Goal: Use online tool/utility: Utilize a website feature to perform a specific function

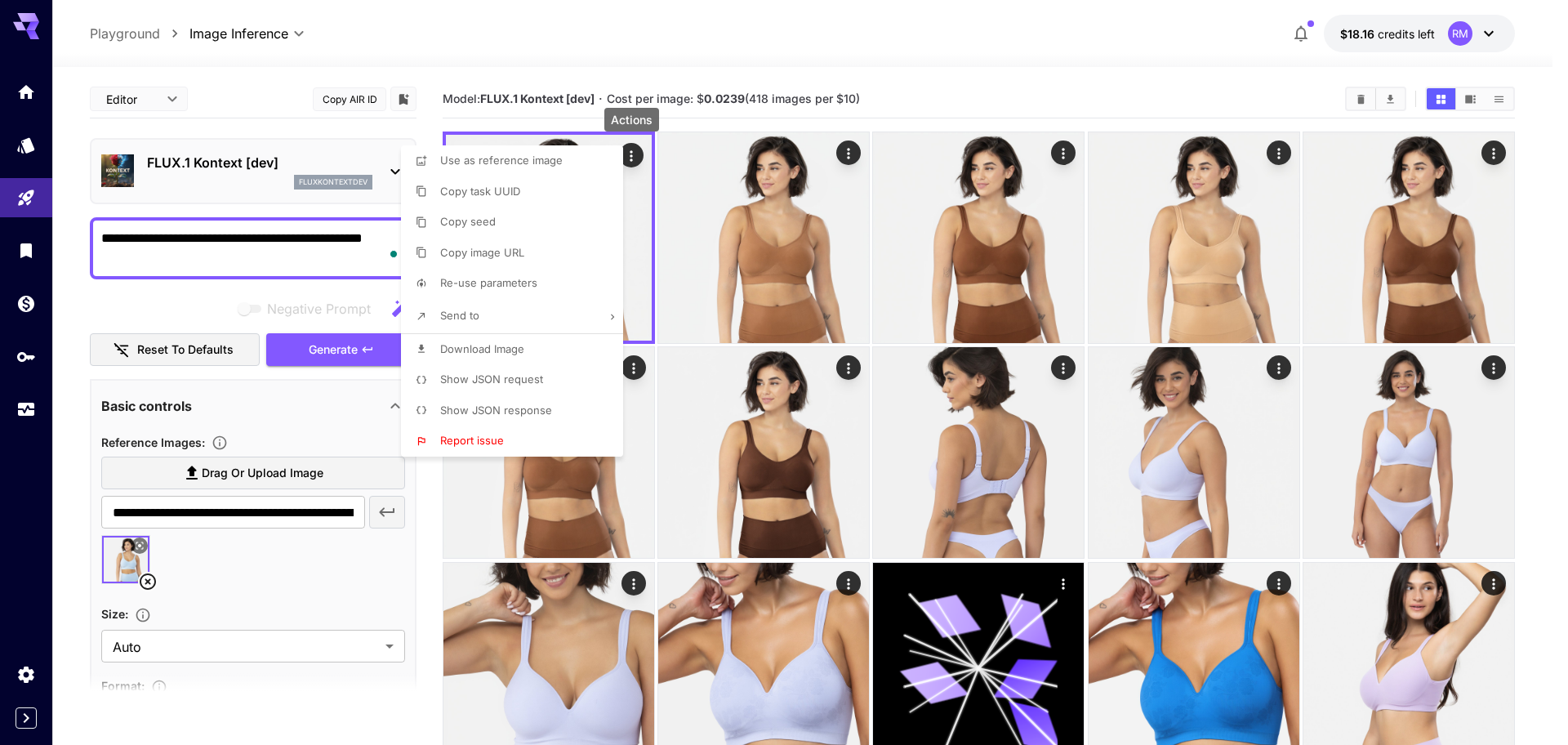
click at [227, 249] on div at bounding box center [784, 372] width 1568 height 745
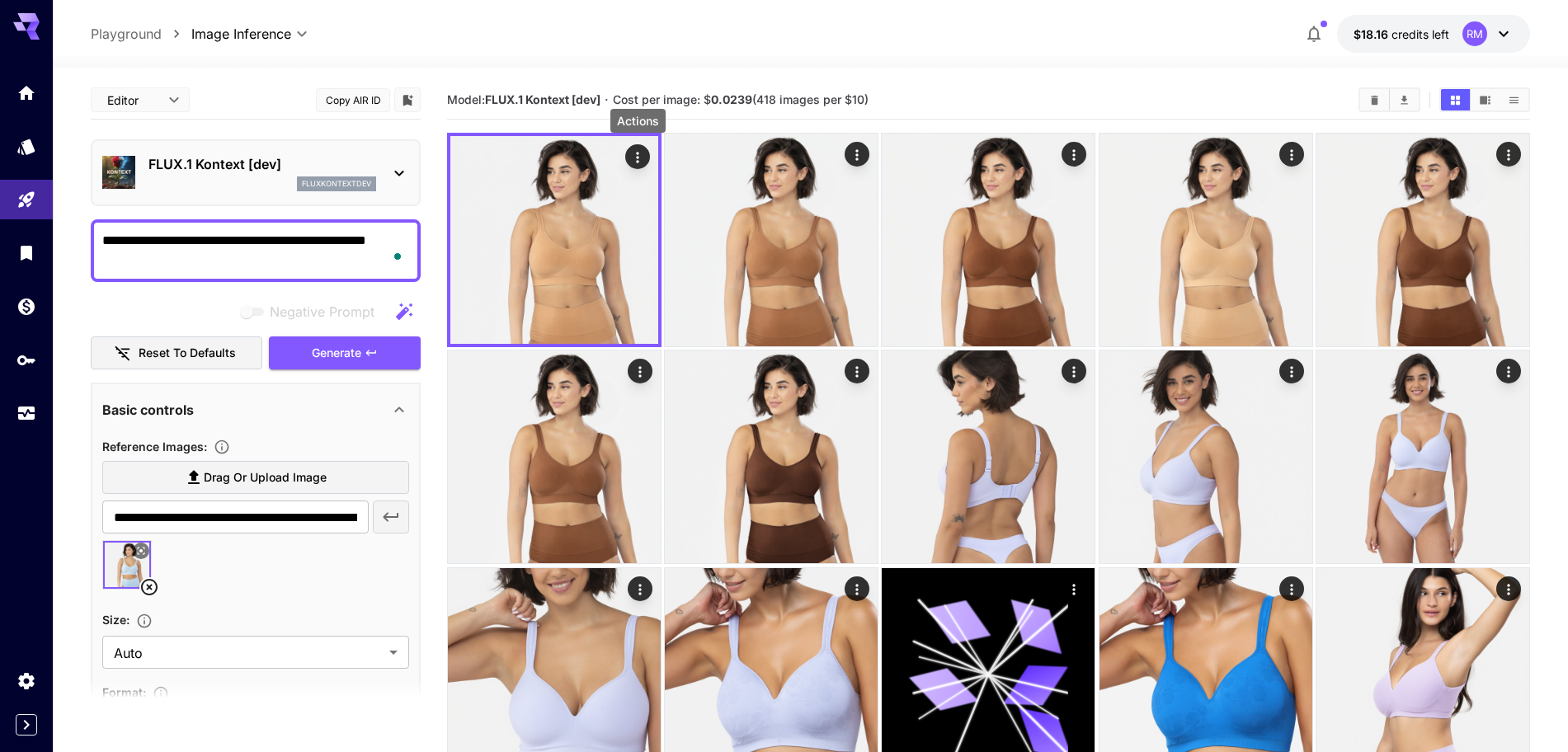
click at [150, 584] on icon at bounding box center [149, 587] width 20 height 20
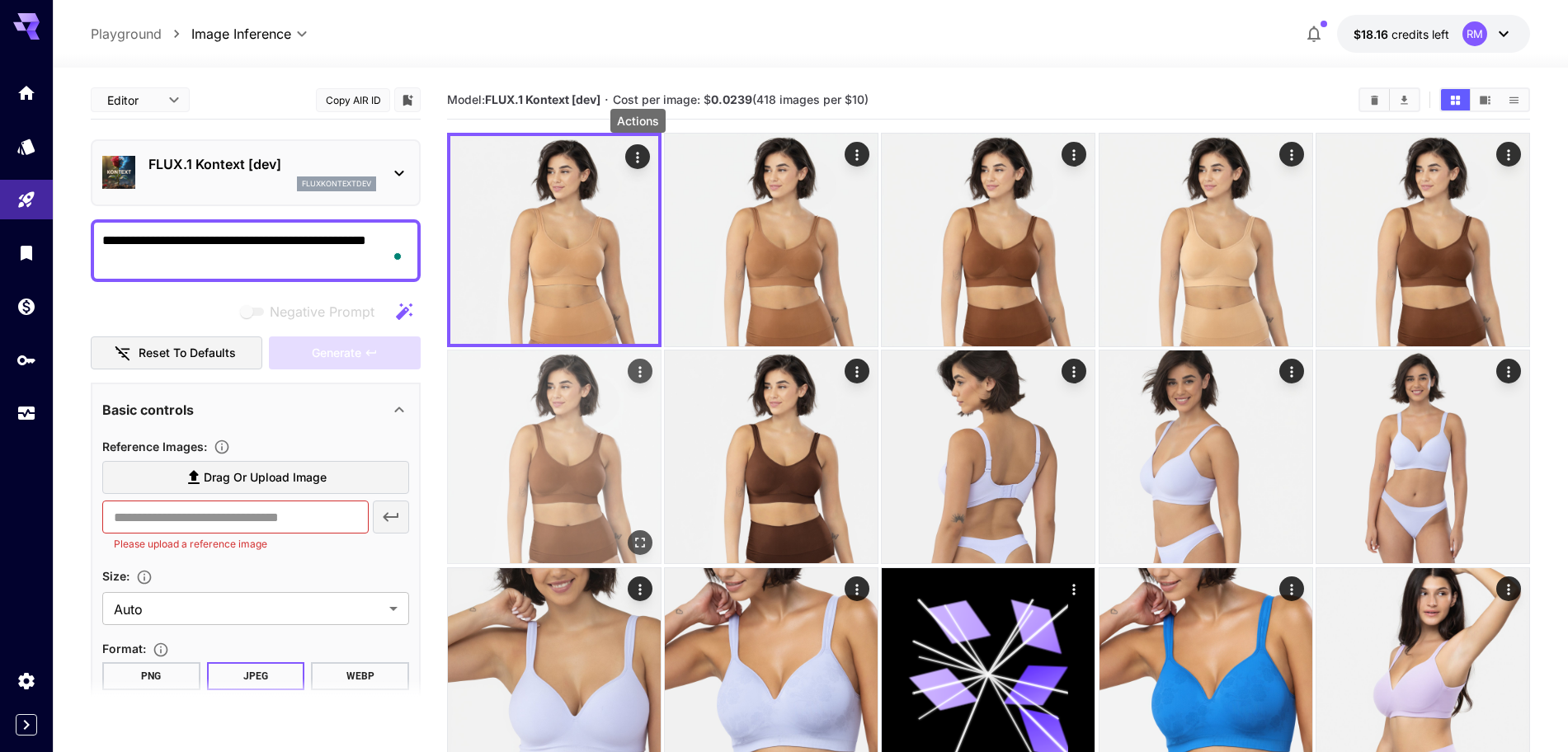
click at [148, 584] on icon "Adjust the dimensions of the generated image by specifying its width and height…" at bounding box center [145, 578] width 14 height 14
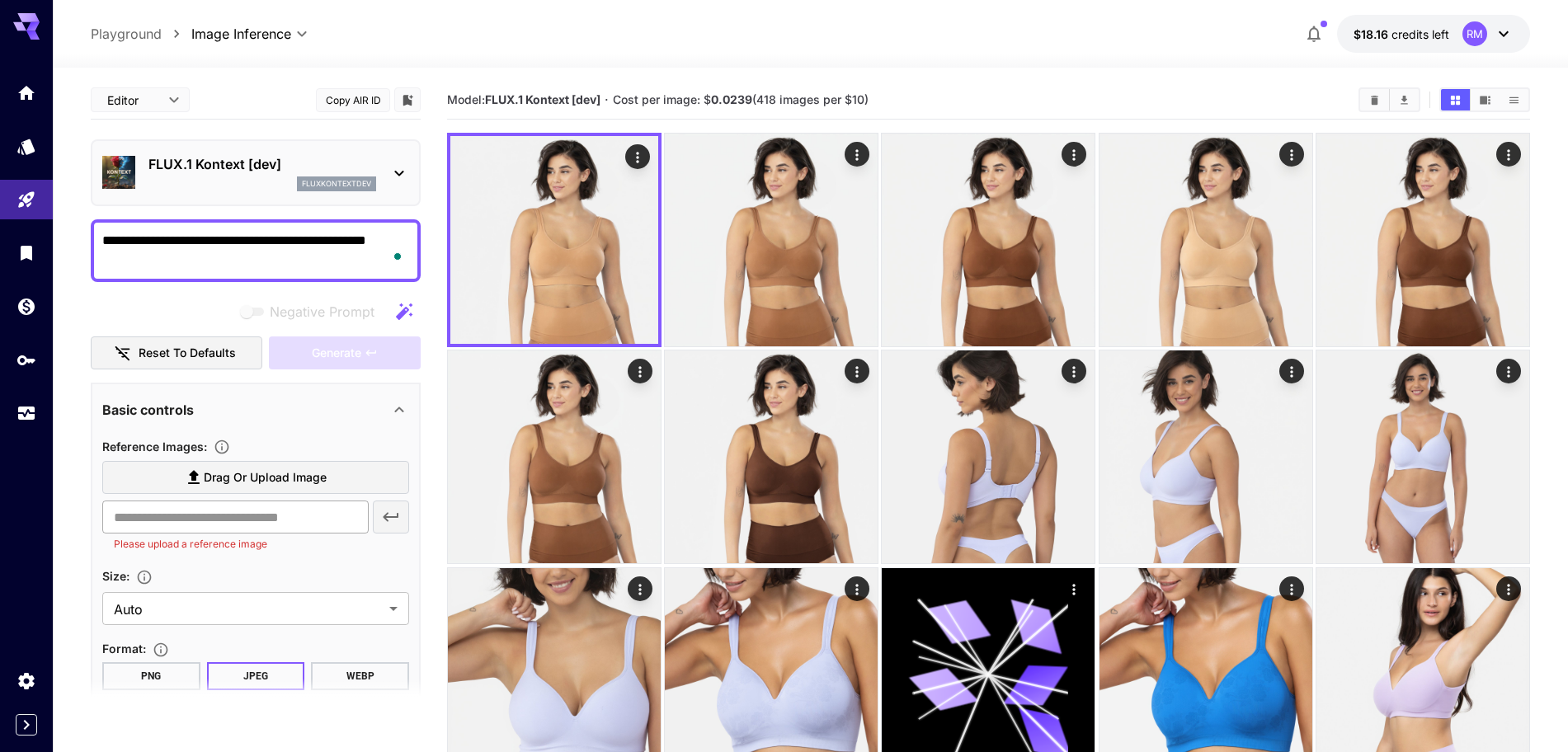
click at [151, 587] on section "Size : Auto **** ​" at bounding box center [255, 595] width 307 height 60
click at [220, 476] on span "Drag or upload image" at bounding box center [266, 478] width 123 height 20
click at [0, 0] on input "Drag or upload image" at bounding box center [0, 0] width 0 height 0
click at [220, 476] on span "Drag or upload image" at bounding box center [266, 478] width 123 height 20
click at [0, 0] on input "Drag or upload image" at bounding box center [0, 0] width 0 height 0
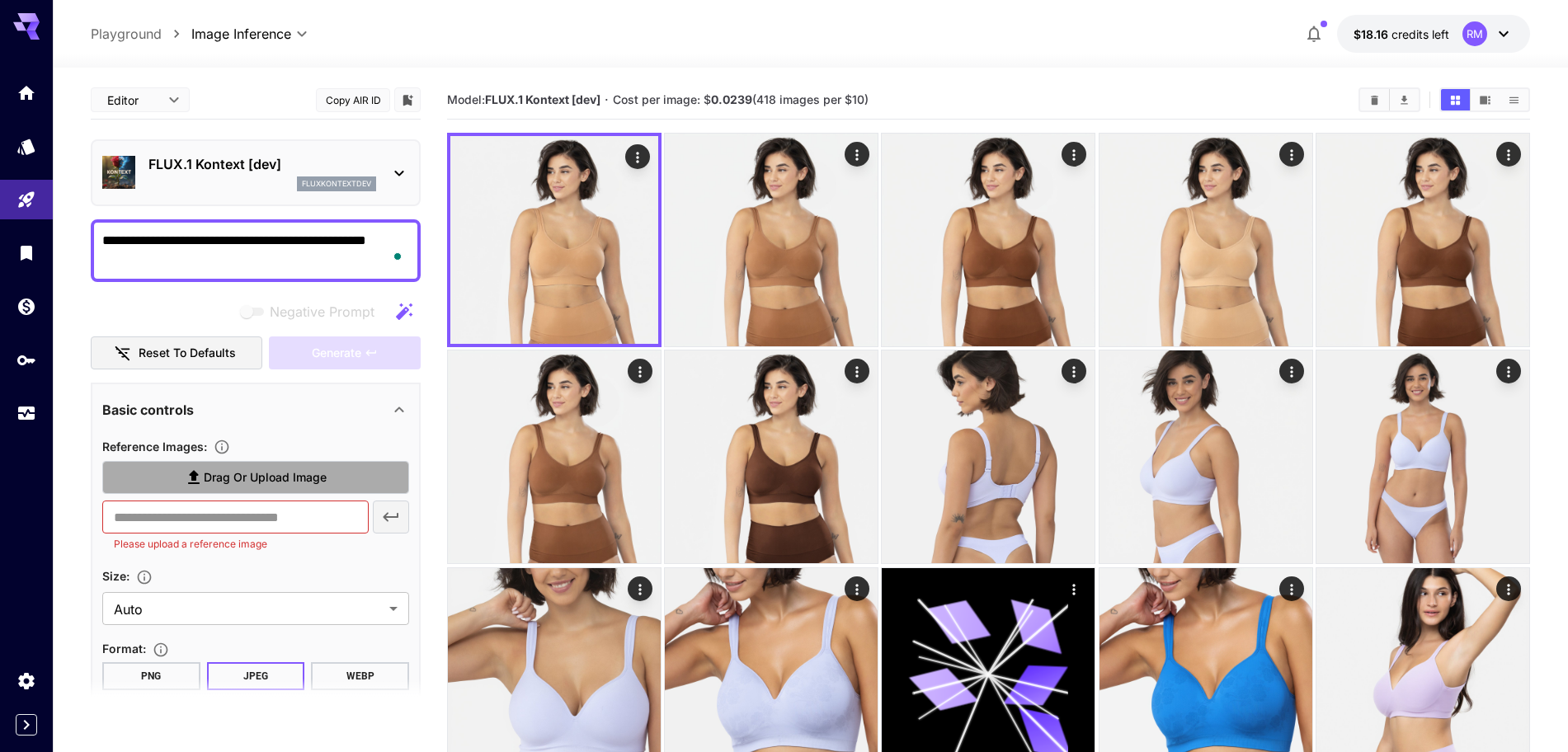
click at [214, 480] on span "Drag or upload image" at bounding box center [266, 478] width 123 height 20
click at [0, 0] on input "Drag or upload image" at bounding box center [0, 0] width 0 height 0
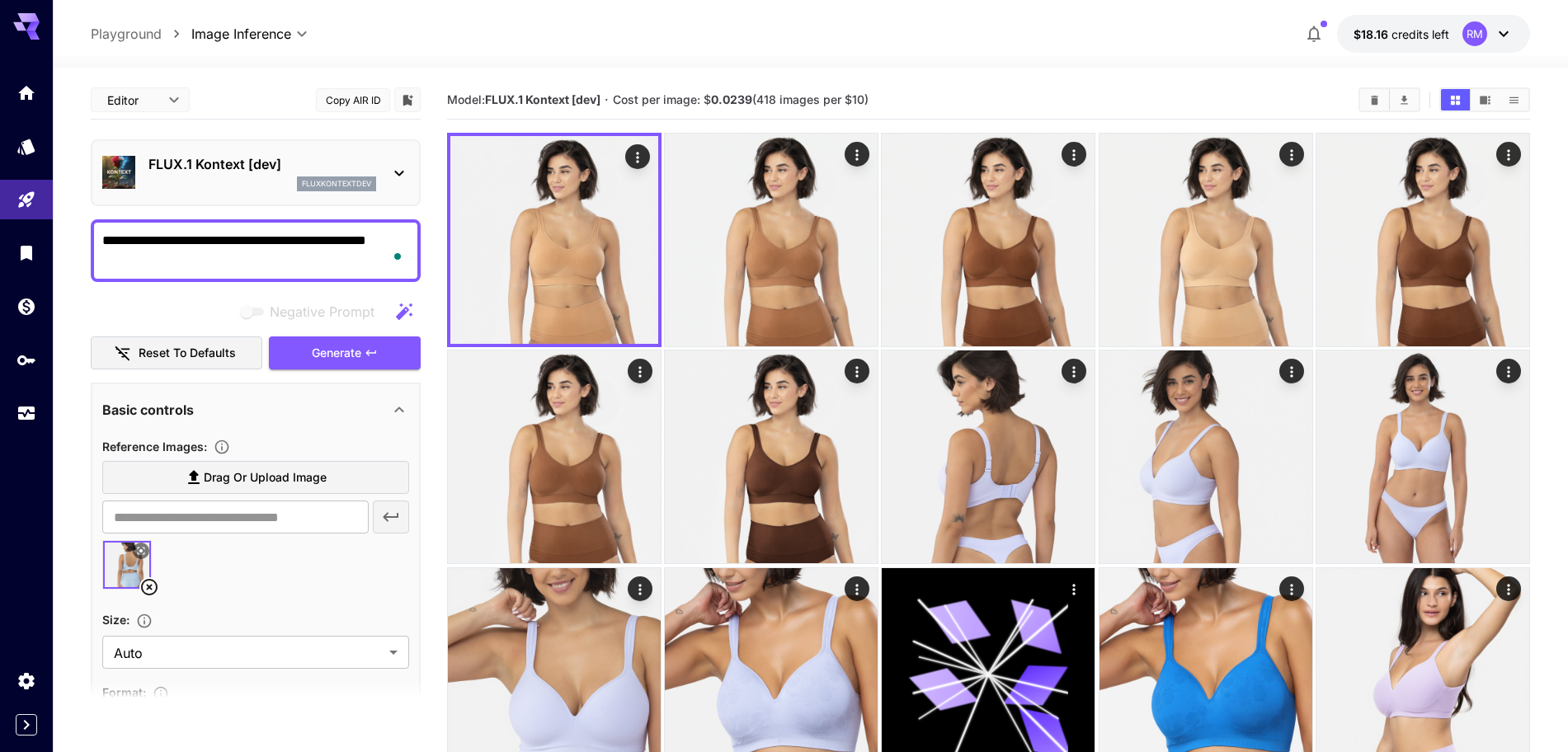
type input "**********"
click at [343, 351] on span "Generate" at bounding box center [336, 353] width 49 height 20
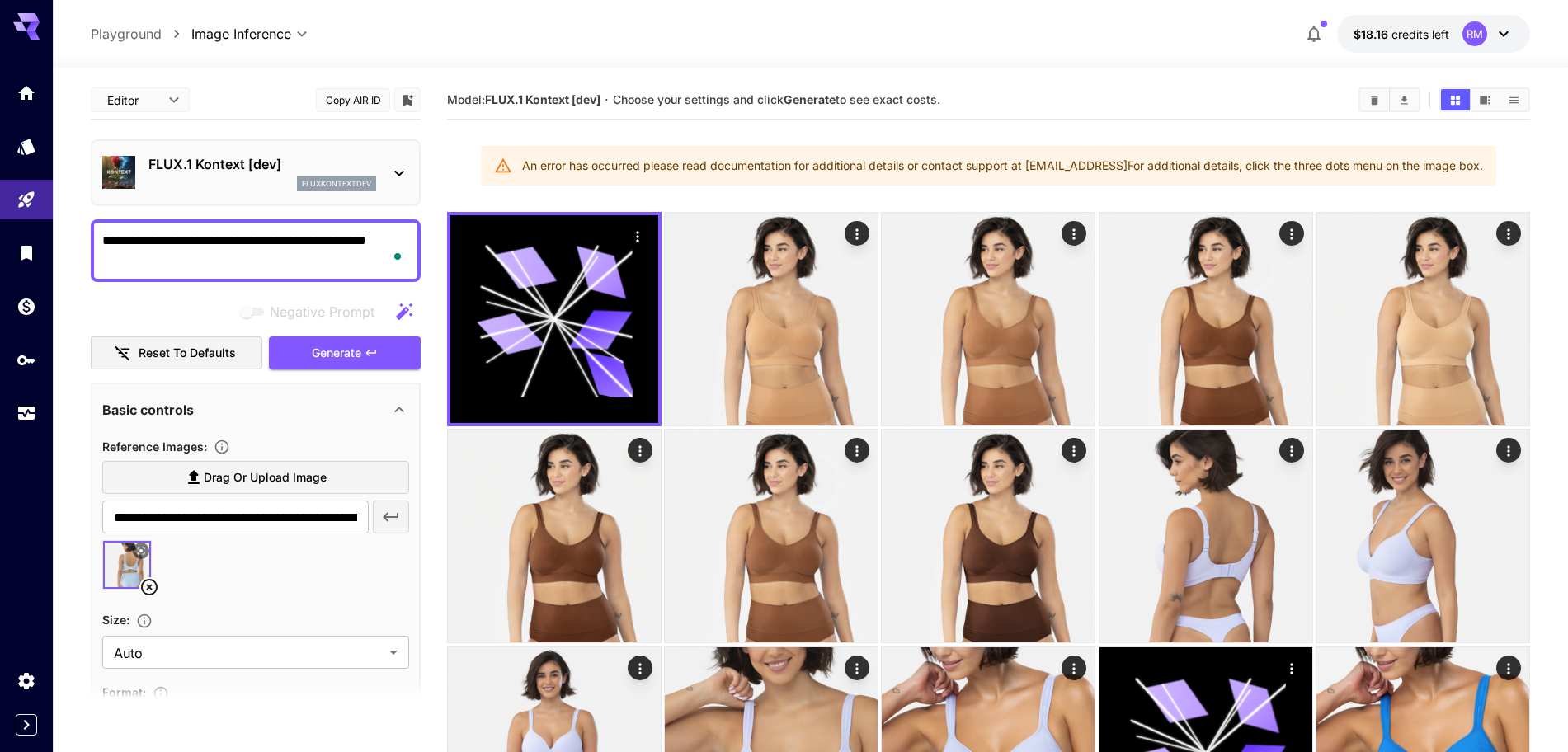
click at [147, 585] on icon at bounding box center [149, 587] width 17 height 17
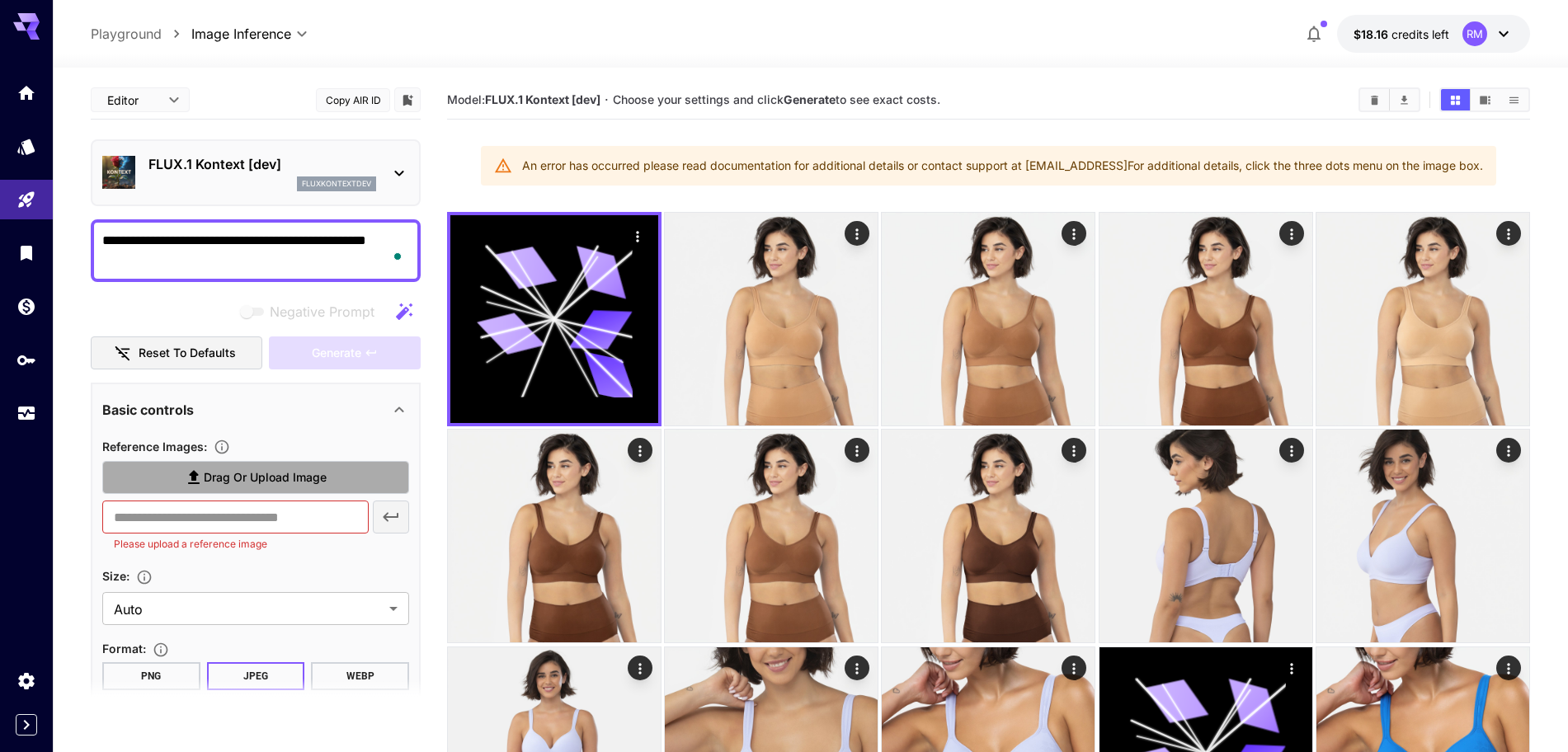
click at [259, 486] on span "Drag or upload image" at bounding box center [266, 478] width 123 height 20
click at [0, 0] on input "Drag or upload image" at bounding box center [0, 0] width 0 height 0
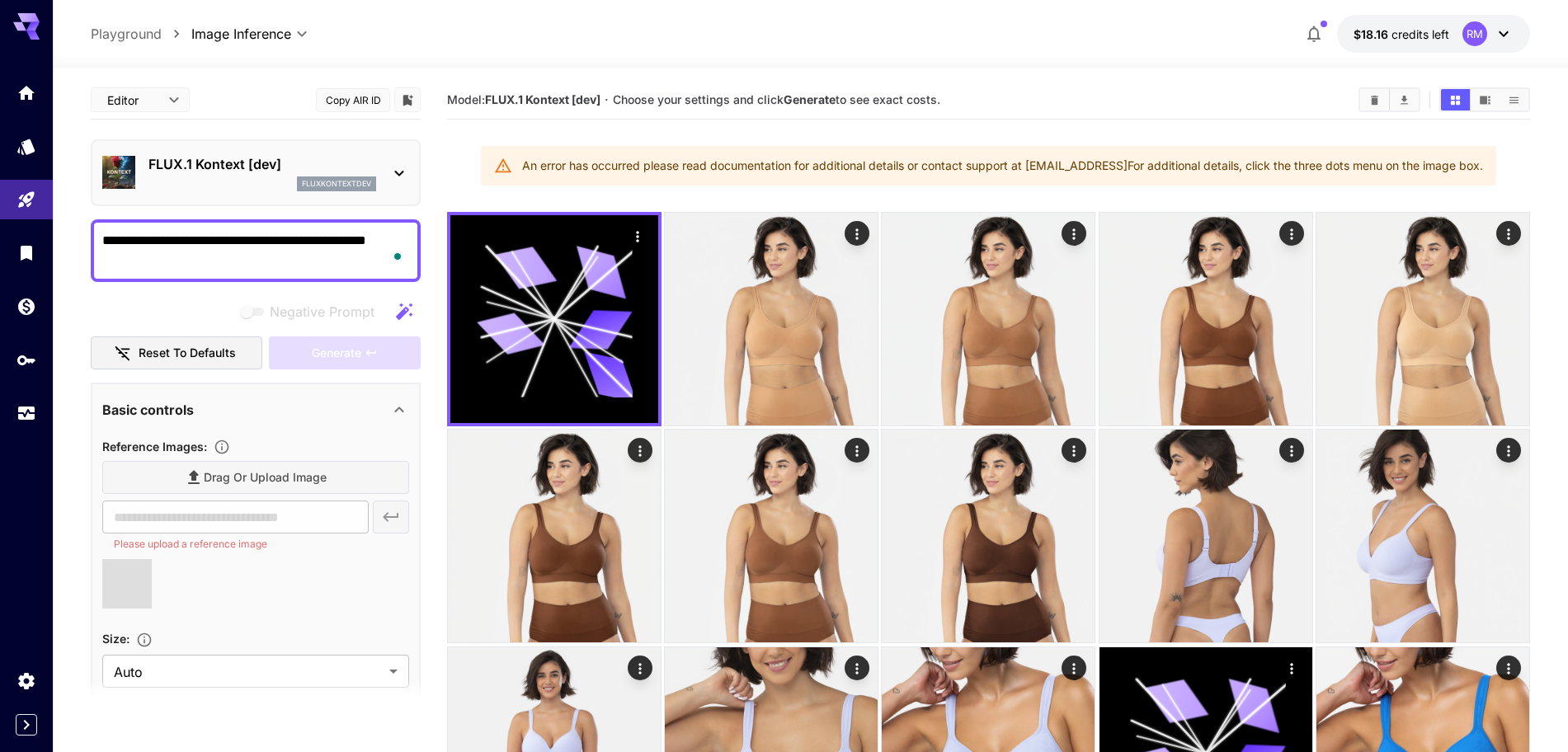
type input "**********"
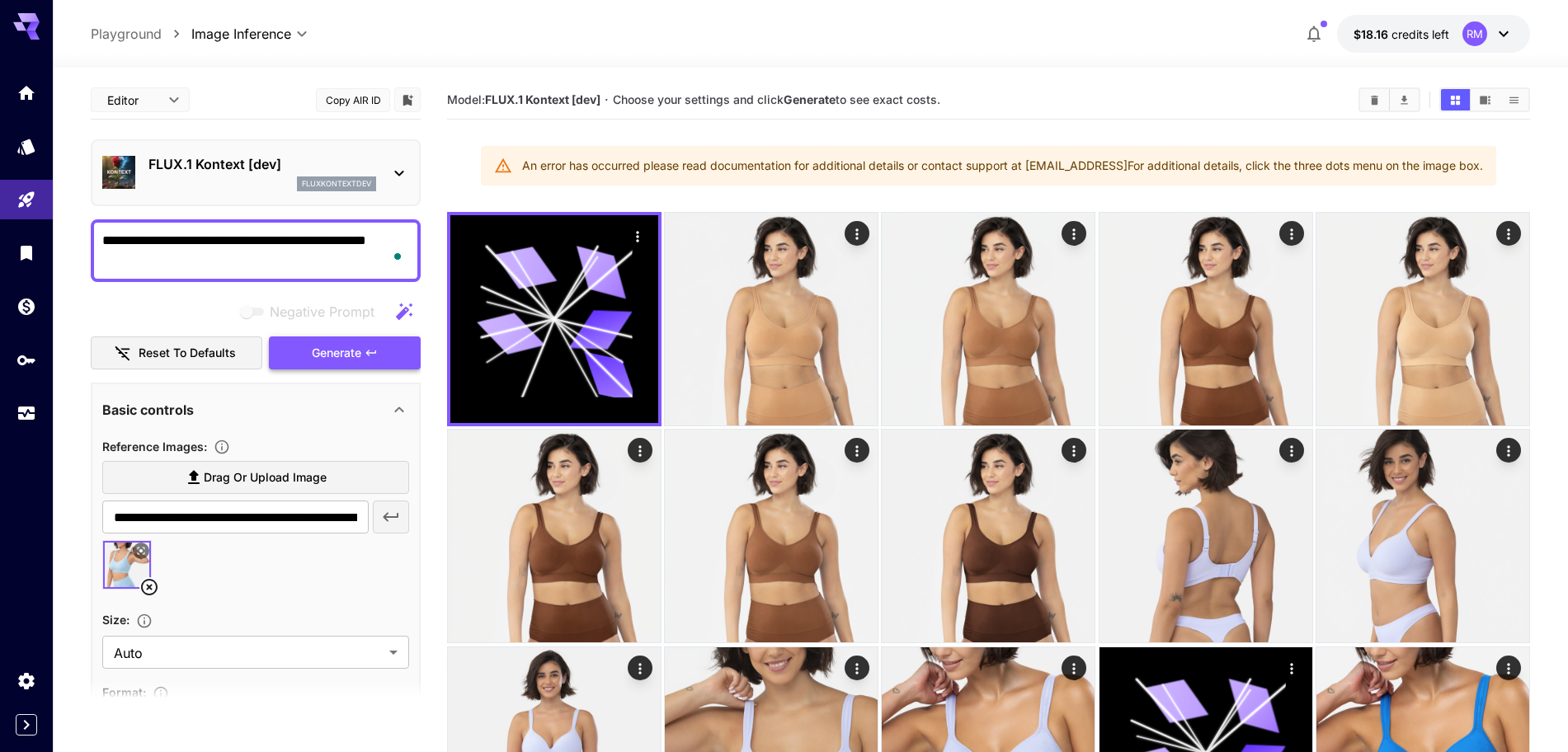
click at [341, 354] on span "Generate" at bounding box center [336, 353] width 49 height 20
